Goal: Find specific page/section: Find specific page/section

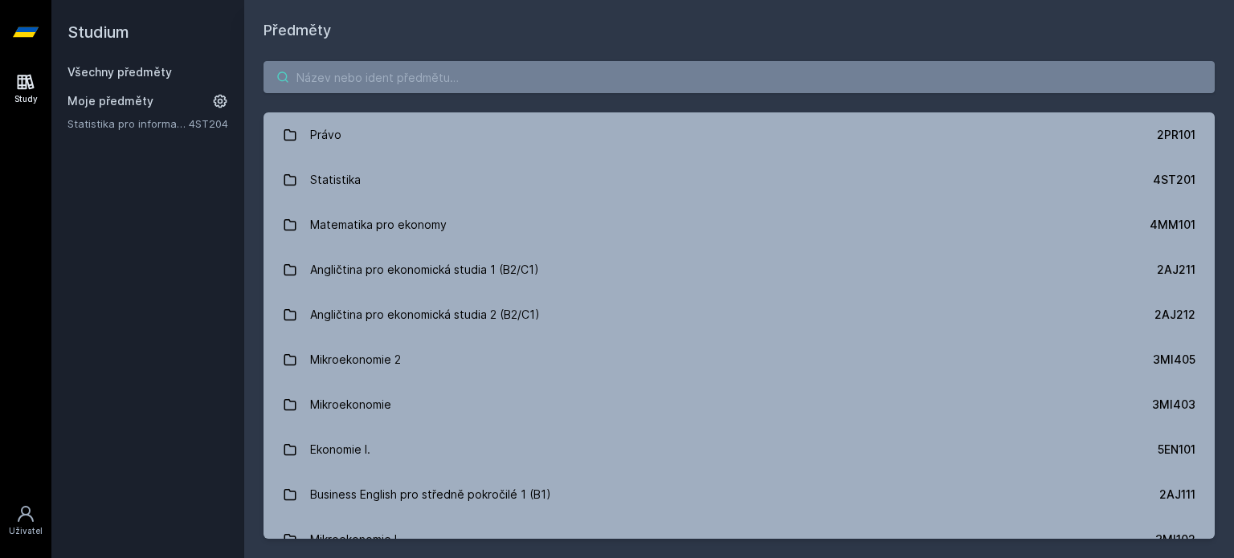
click at [329, 80] on input "search" at bounding box center [738, 77] width 951 height 32
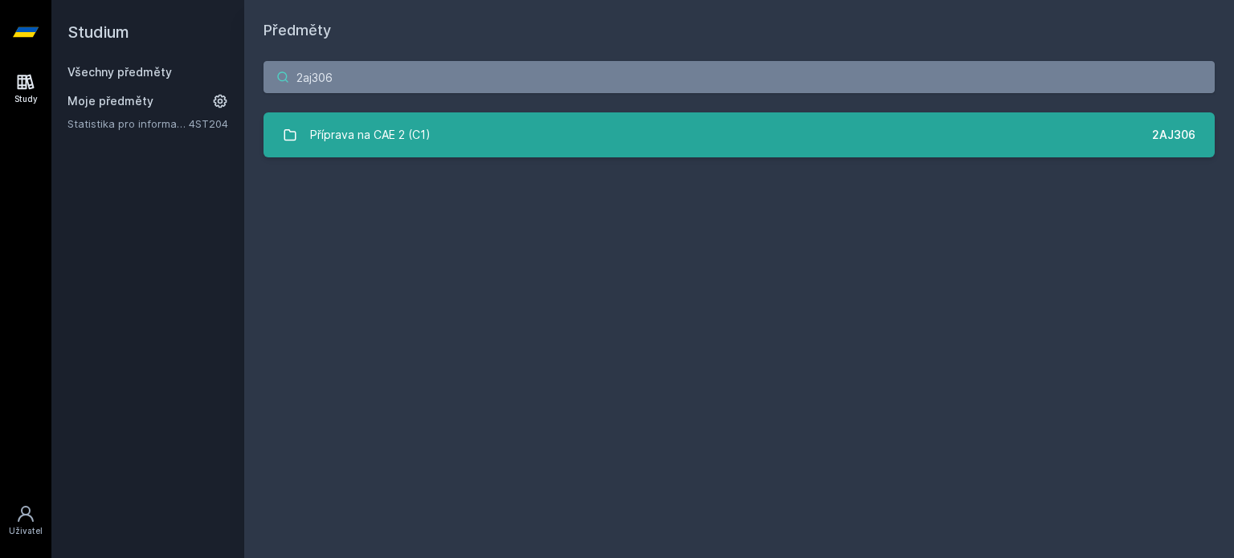
type input "2aj306"
click at [538, 122] on link "Příprava na CAE 2 (C1) 2AJ306" at bounding box center [738, 134] width 951 height 45
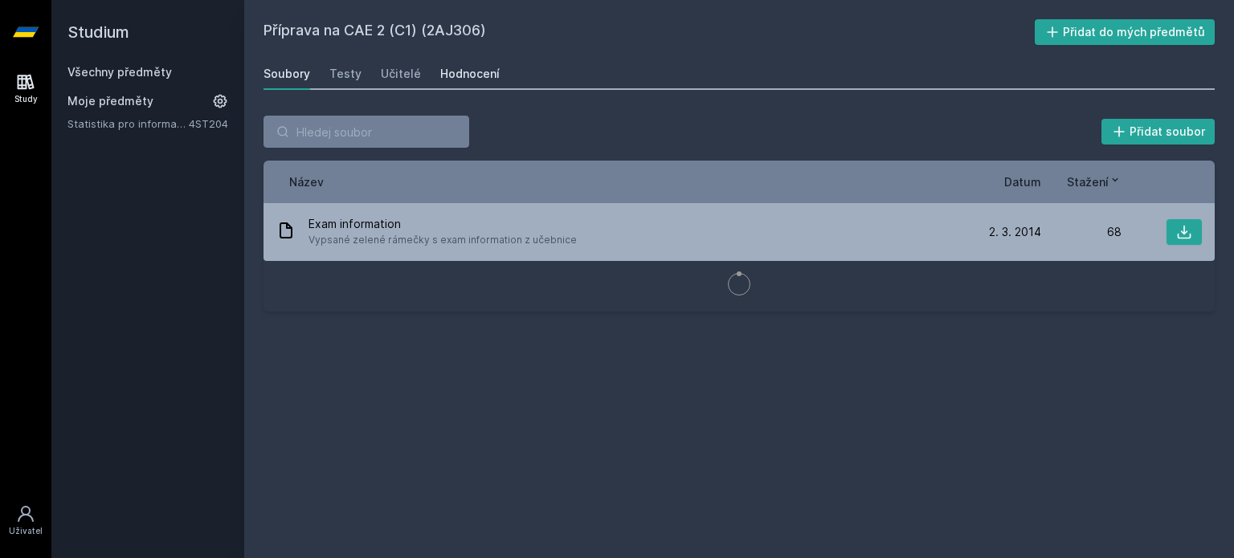
click at [467, 76] on div "Hodnocení" at bounding box center [469, 74] width 59 height 16
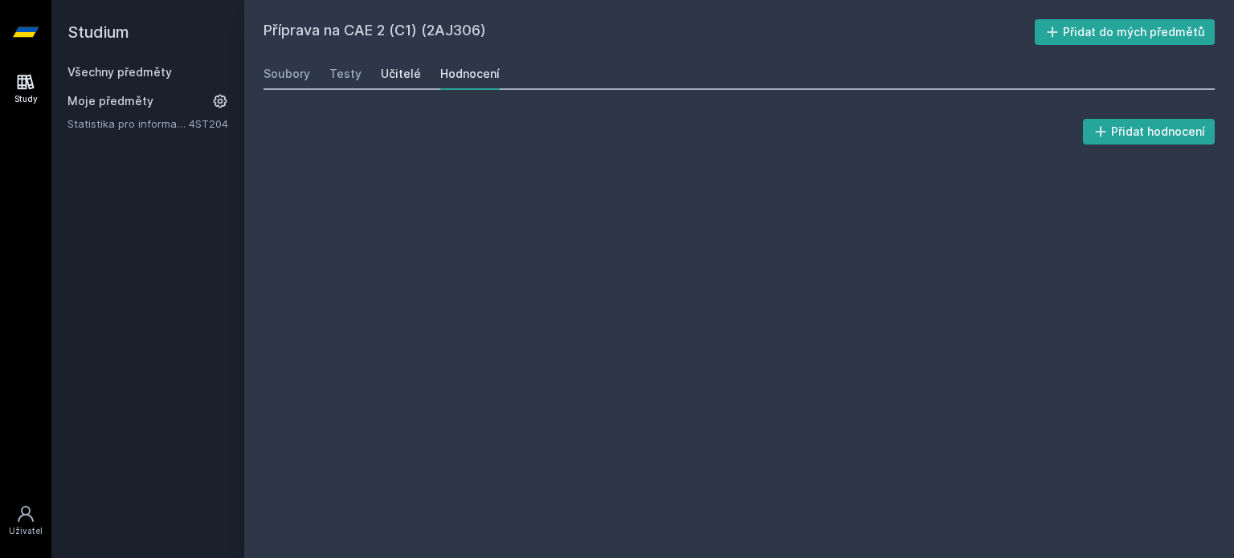
click at [398, 73] on div "Učitelé" at bounding box center [401, 74] width 40 height 16
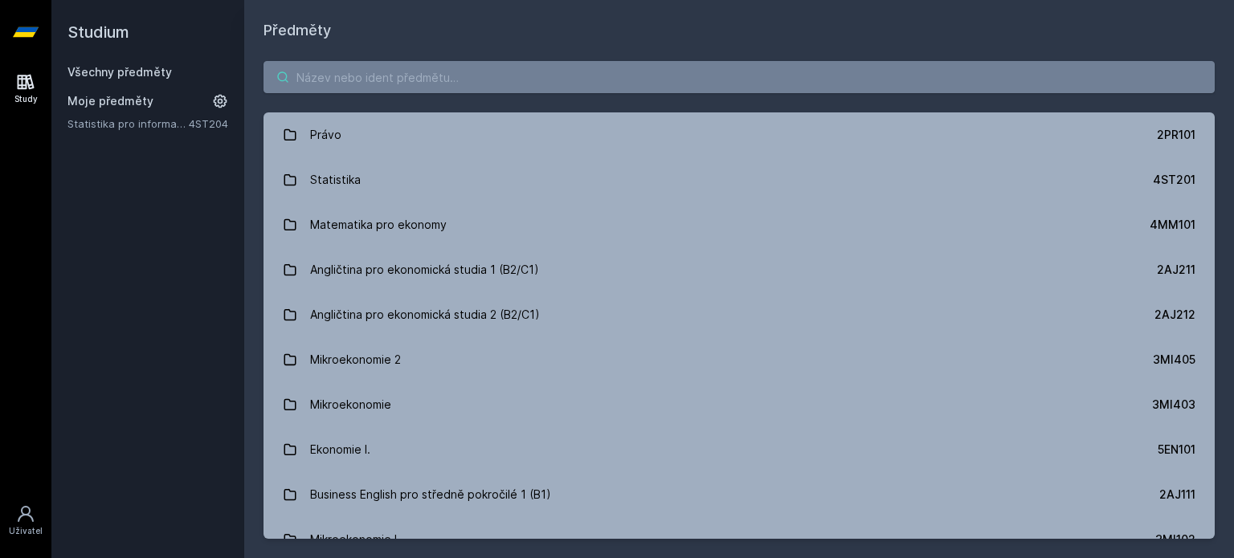
click at [438, 70] on input "search" at bounding box center [738, 77] width 951 height 32
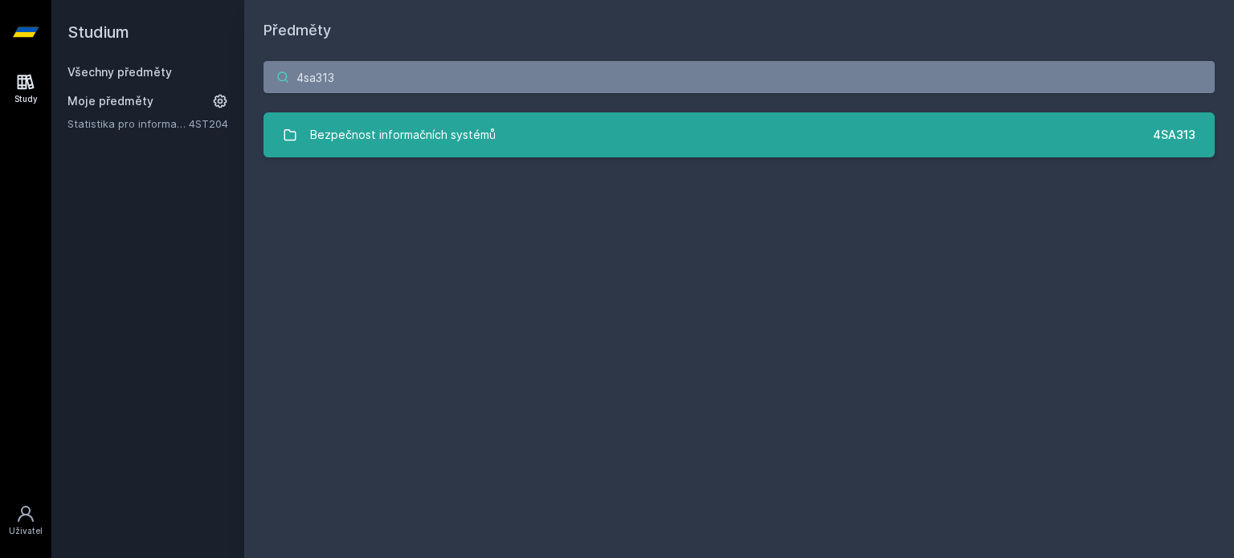
type input "4sa313"
click at [464, 140] on div "Bezpečnost informačních systémů" at bounding box center [403, 135] width 186 height 32
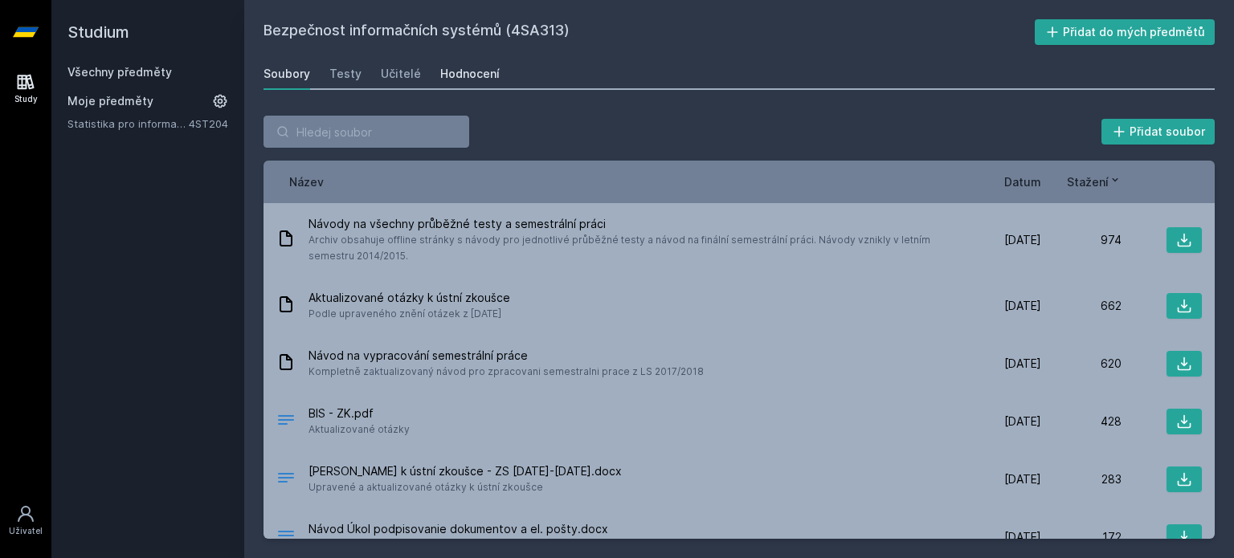
click at [473, 71] on div "Hodnocení" at bounding box center [469, 74] width 59 height 16
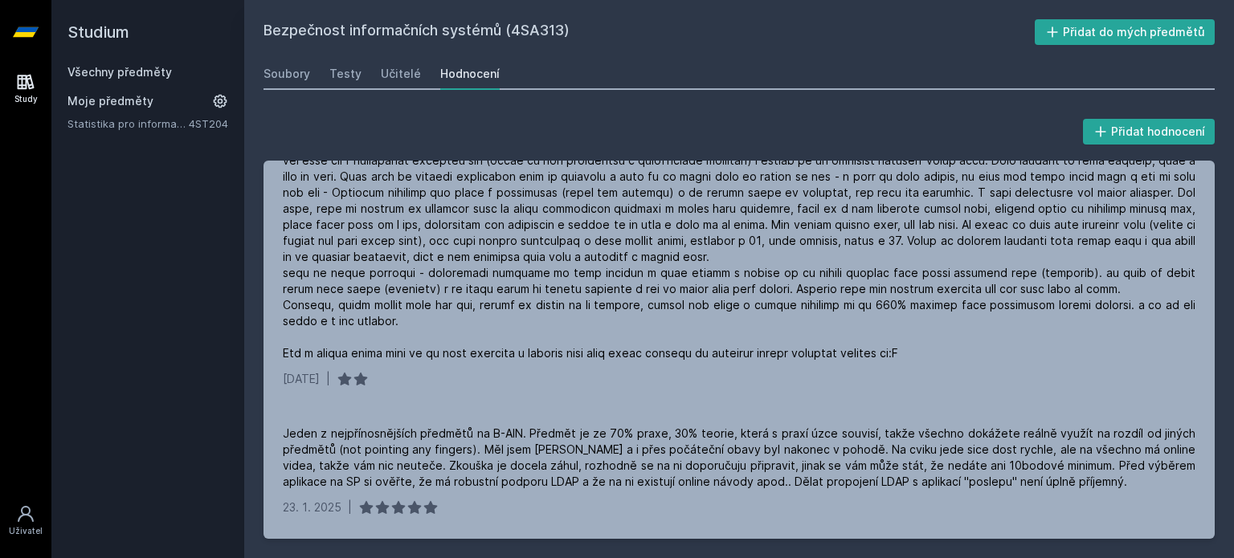
scroll to position [225, 0]
